Goal: Browse casually: Explore the website without a specific task or goal

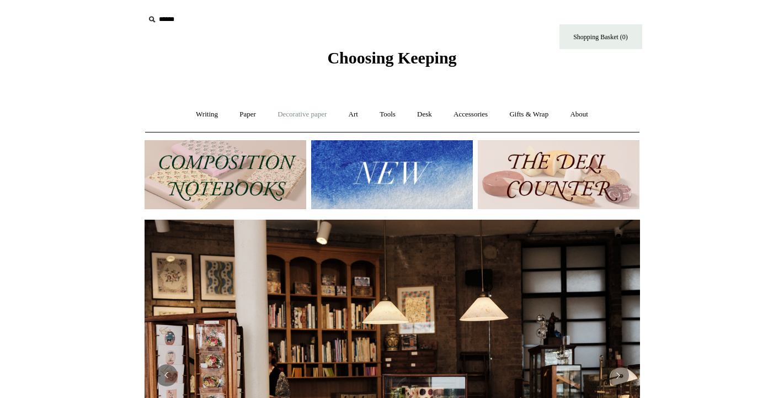
click at [288, 113] on link "Decorative paper +" at bounding box center [302, 114] width 69 height 29
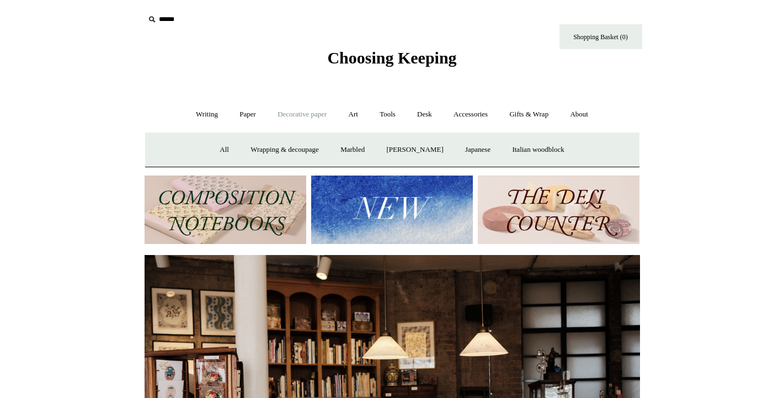
click at [288, 113] on link "Decorative paper -" at bounding box center [302, 114] width 69 height 29
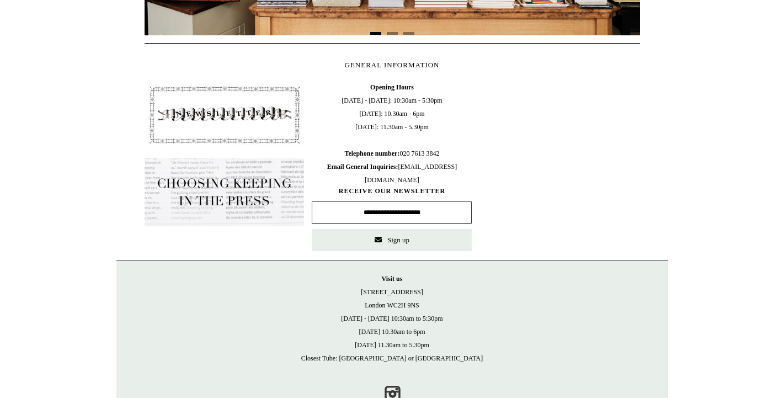
scroll to position [532, 0]
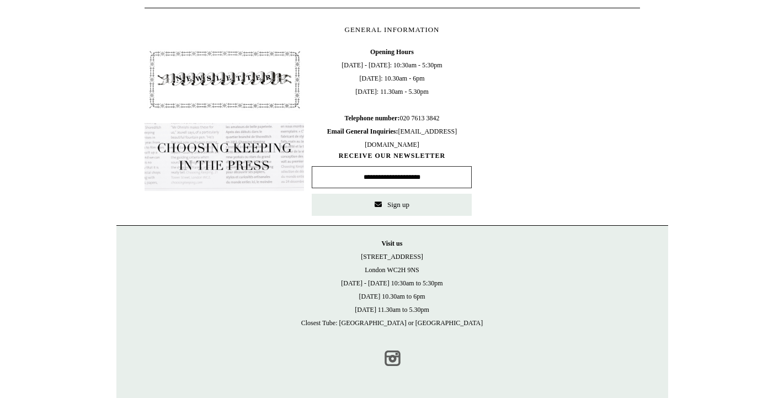
click at [392, 356] on link "Instagram" at bounding box center [392, 358] width 24 height 24
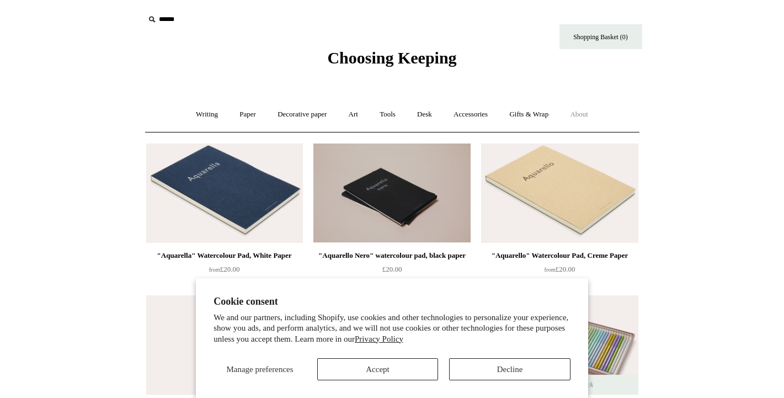
click at [584, 114] on link "About +" at bounding box center [579, 114] width 38 height 29
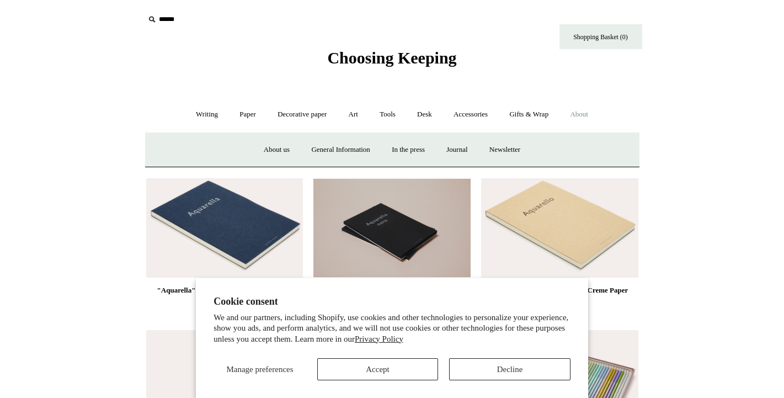
click at [584, 115] on link "About -" at bounding box center [579, 114] width 38 height 29
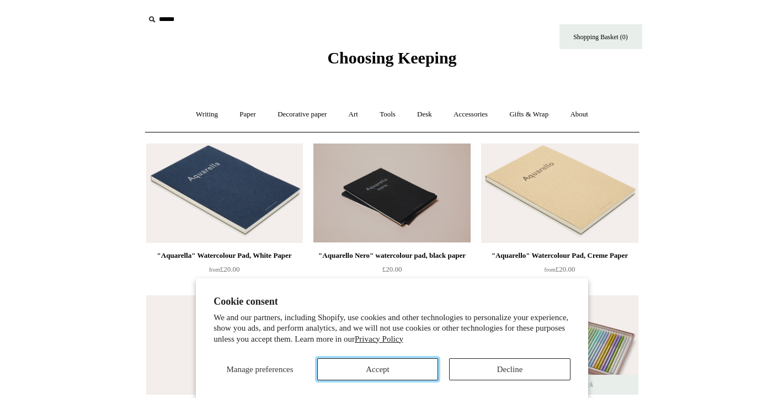
click at [425, 374] on button "Accept" at bounding box center [377, 369] width 121 height 22
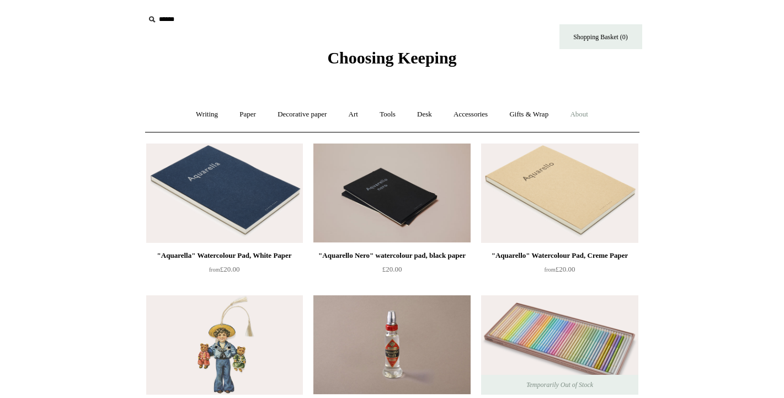
click at [585, 114] on link "About +" at bounding box center [579, 114] width 38 height 29
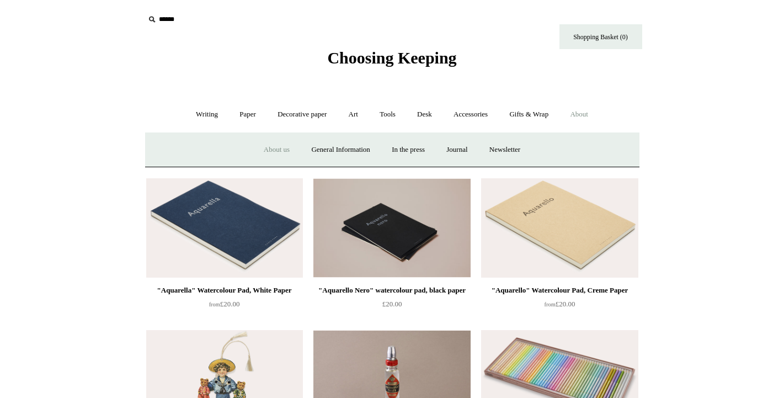
click at [273, 148] on link "About us" at bounding box center [277, 149] width 46 height 29
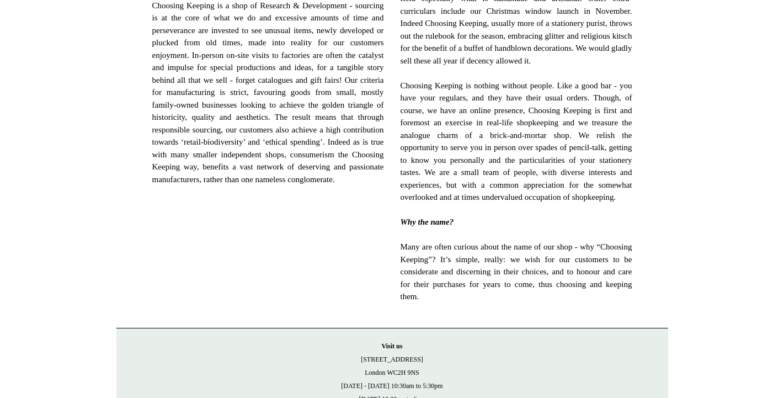
scroll to position [642, 0]
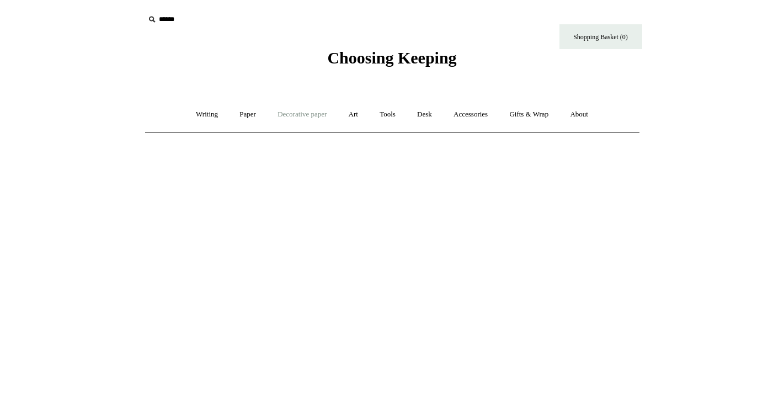
click at [318, 117] on link "Decorative paper +" at bounding box center [302, 114] width 69 height 29
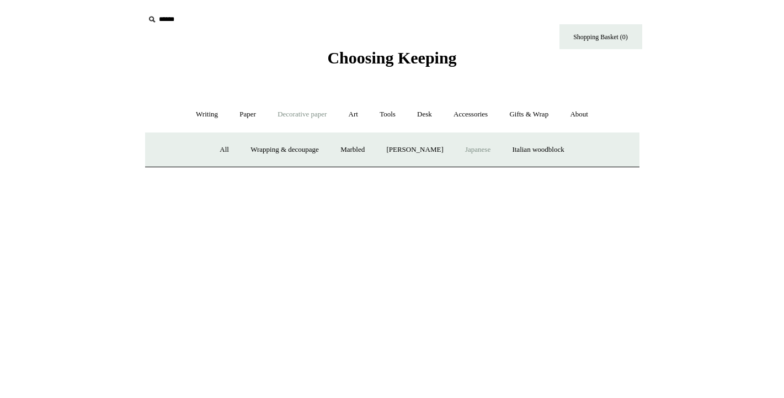
click at [482, 150] on link "Japanese" at bounding box center [477, 149] width 45 height 29
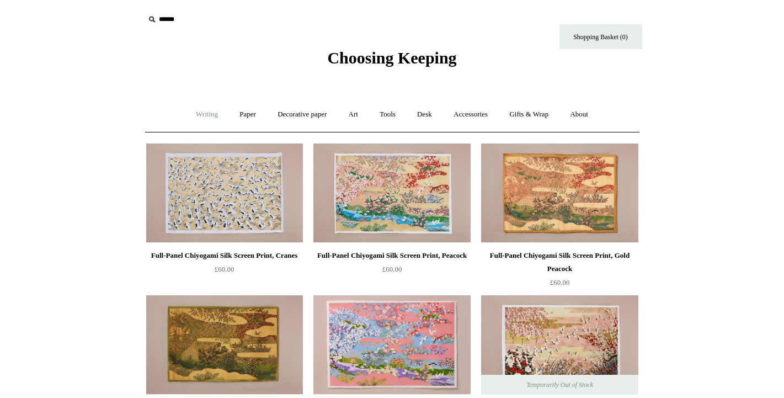
click at [196, 115] on link "Writing +" at bounding box center [207, 114] width 42 height 29
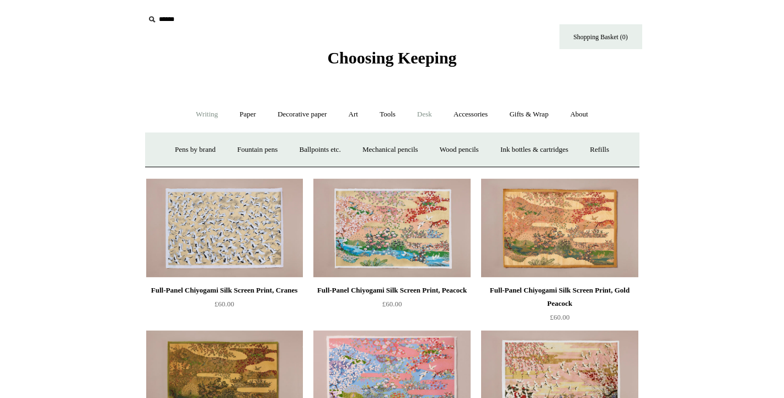
click at [431, 115] on link "Desk +" at bounding box center [424, 114] width 35 height 29
click at [248, 111] on link "Paper +" at bounding box center [248, 114] width 36 height 29
click at [233, 149] on link "Notebooks +" at bounding box center [237, 149] width 51 height 29
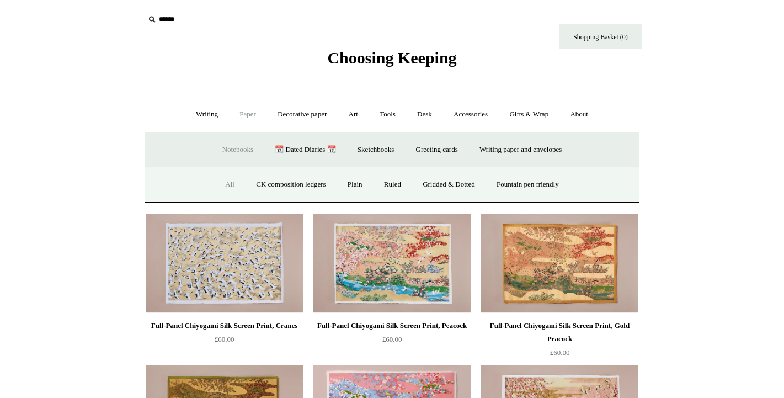
click at [224, 184] on link "All" at bounding box center [229, 184] width 29 height 29
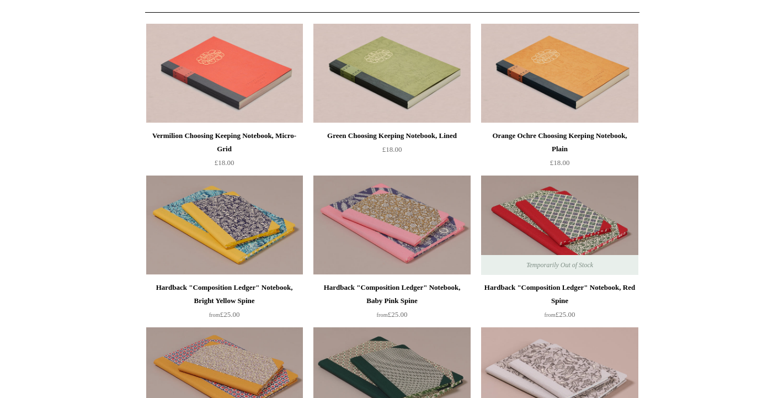
scroll to position [176, 0]
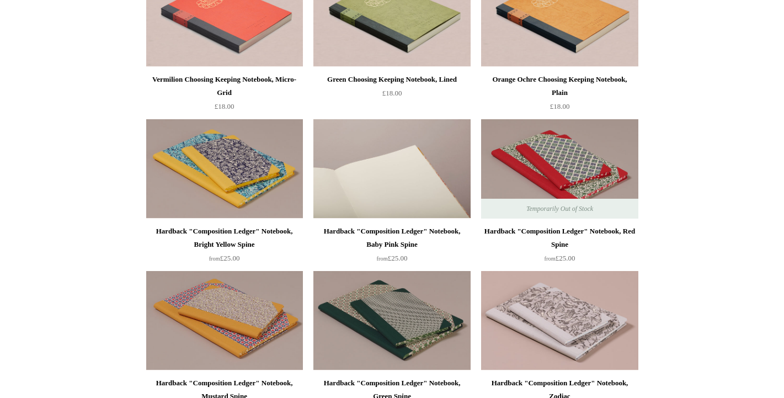
click at [407, 173] on img at bounding box center [391, 168] width 157 height 99
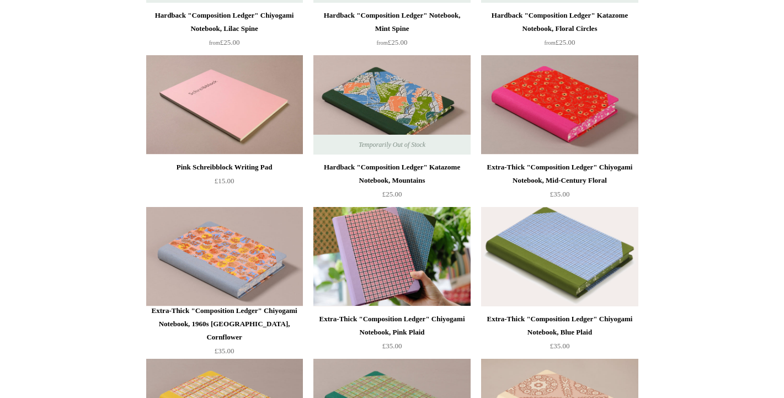
scroll to position [846, 0]
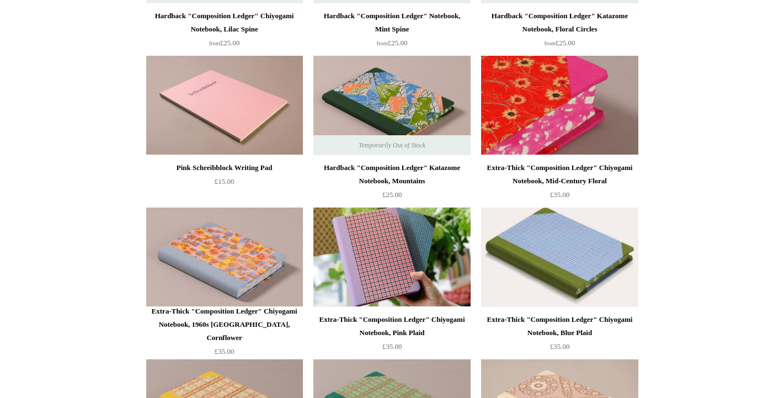
click at [591, 117] on img at bounding box center [559, 105] width 157 height 99
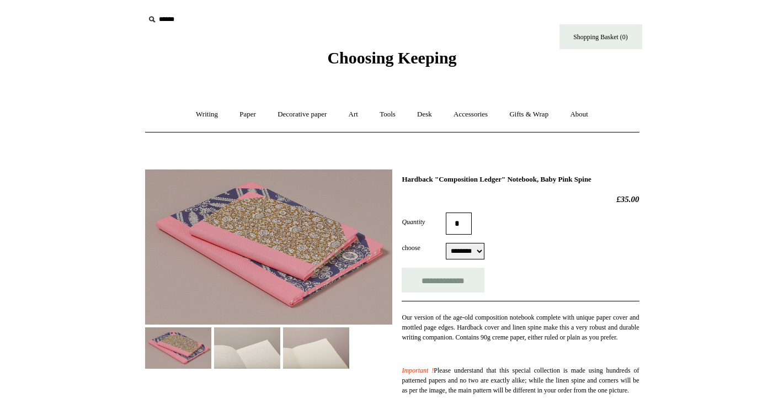
select select "********"
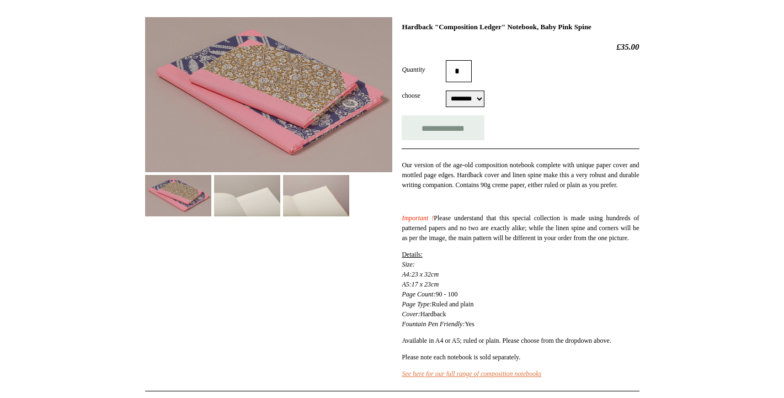
scroll to position [152, 0]
click at [258, 196] on img at bounding box center [247, 195] width 66 height 41
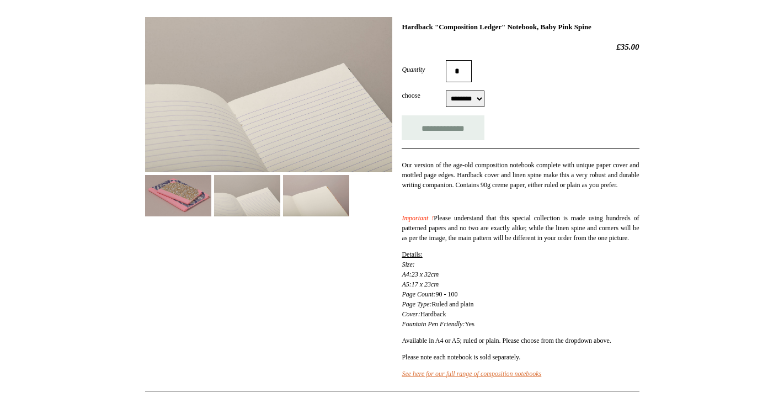
click at [296, 200] on img at bounding box center [316, 195] width 66 height 41
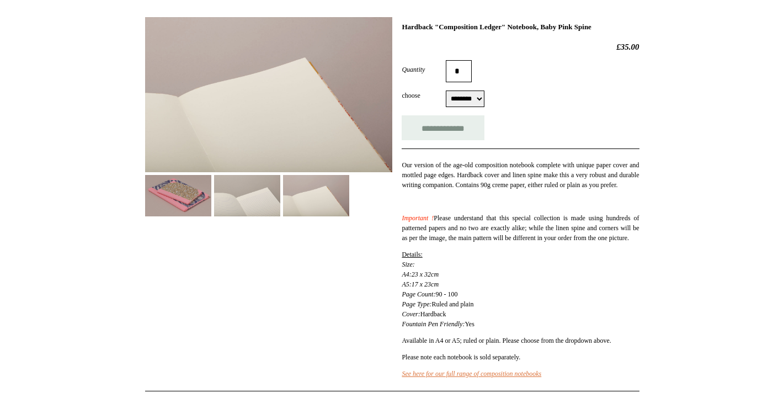
click at [198, 200] on img at bounding box center [178, 195] width 66 height 41
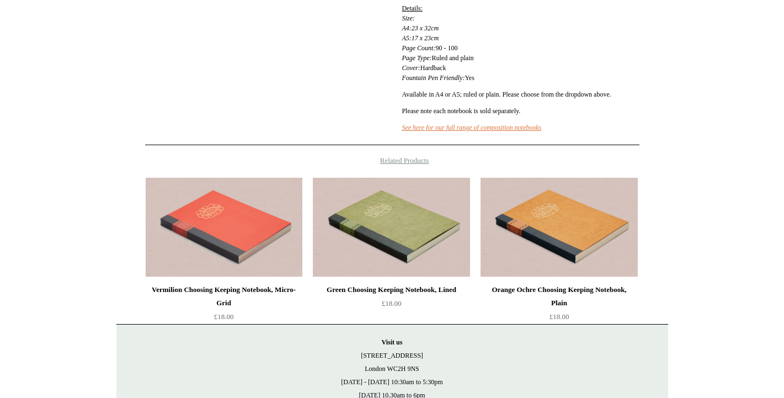
scroll to position [443, 0]
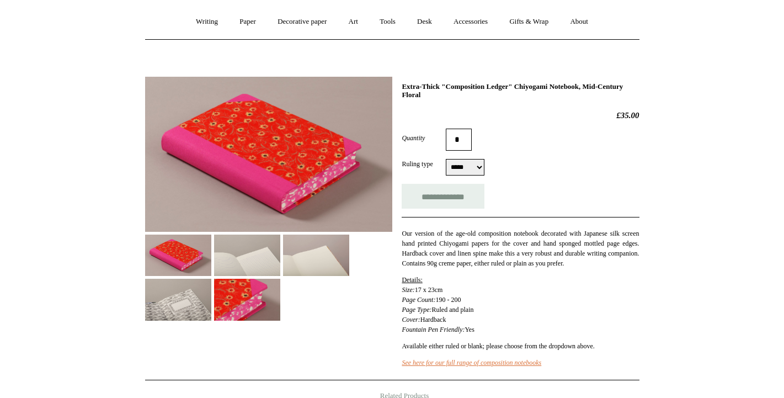
scroll to position [93, 0]
click at [252, 256] on img at bounding box center [247, 254] width 66 height 41
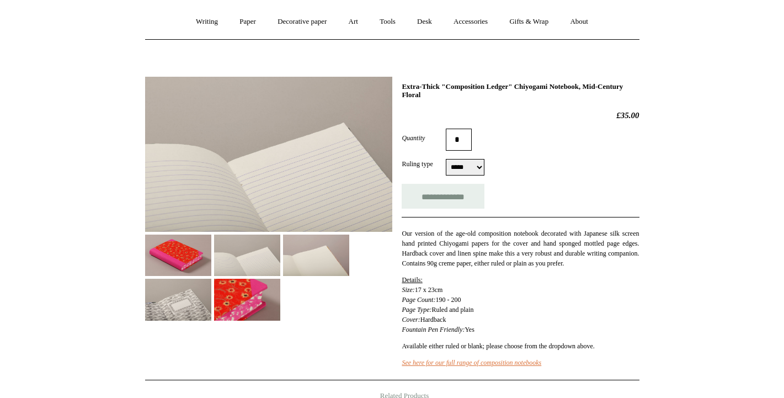
click at [305, 255] on img at bounding box center [316, 254] width 66 height 41
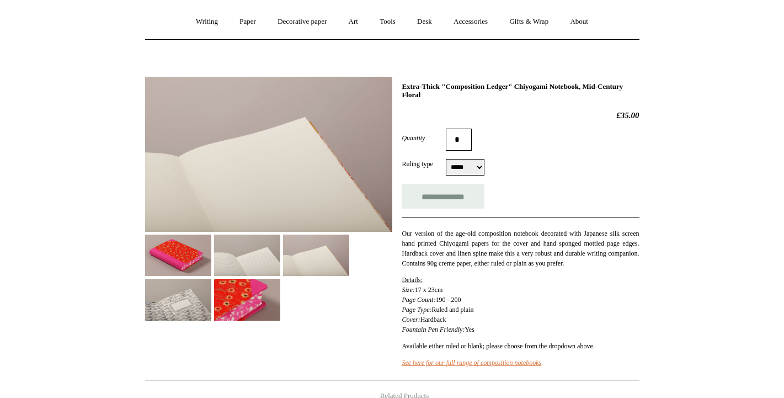
click at [211, 301] on img at bounding box center [178, 299] width 66 height 41
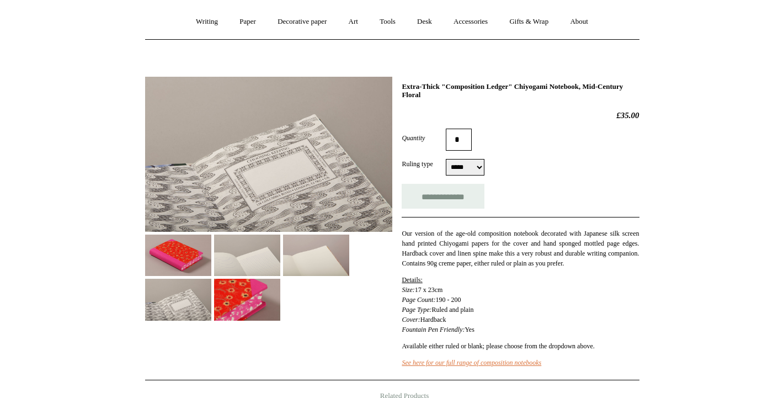
click at [280, 313] on img at bounding box center [247, 299] width 66 height 41
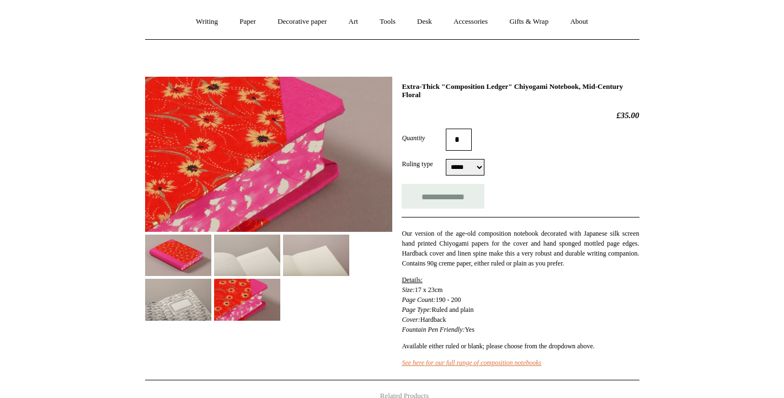
click at [196, 263] on img at bounding box center [178, 254] width 66 height 41
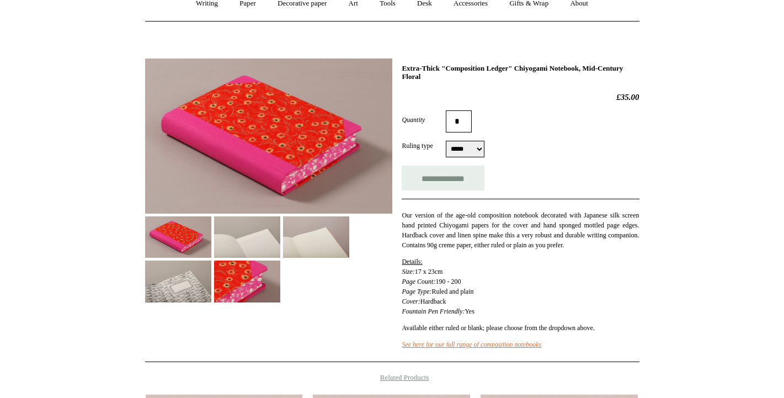
scroll to position [110, 0]
drag, startPoint x: 603, startPoint y: 216, endPoint x: 518, endPoint y: 229, distance: 86.0
click at [518, 229] on span "Our version of the age-old composition notebook decorated with Japanese silk sc…" at bounding box center [520, 231] width 237 height 38
copy span "apanese silk screen hand printed Chiyogami papers"
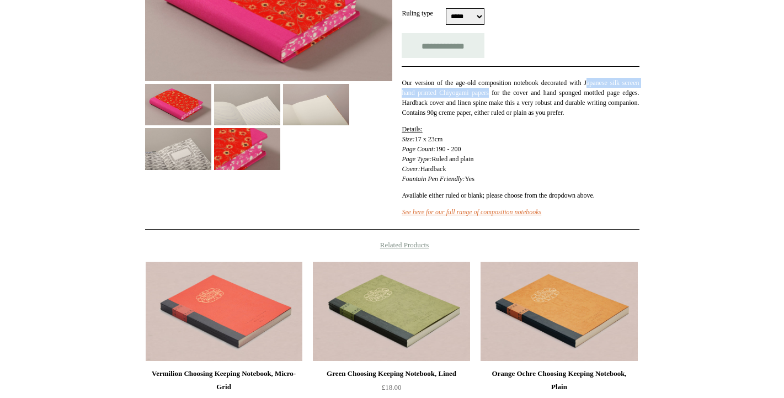
scroll to position [437, 0]
